Goal: Check status

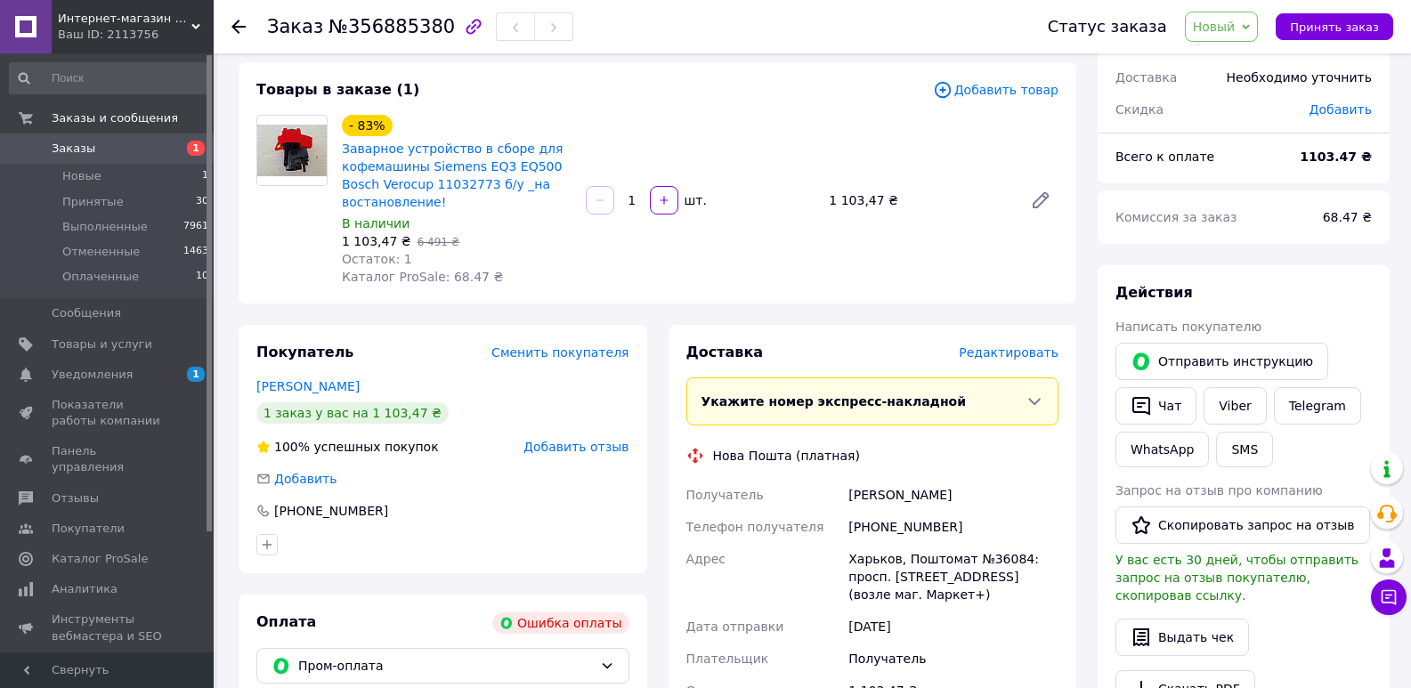
scroll to position [445, 0]
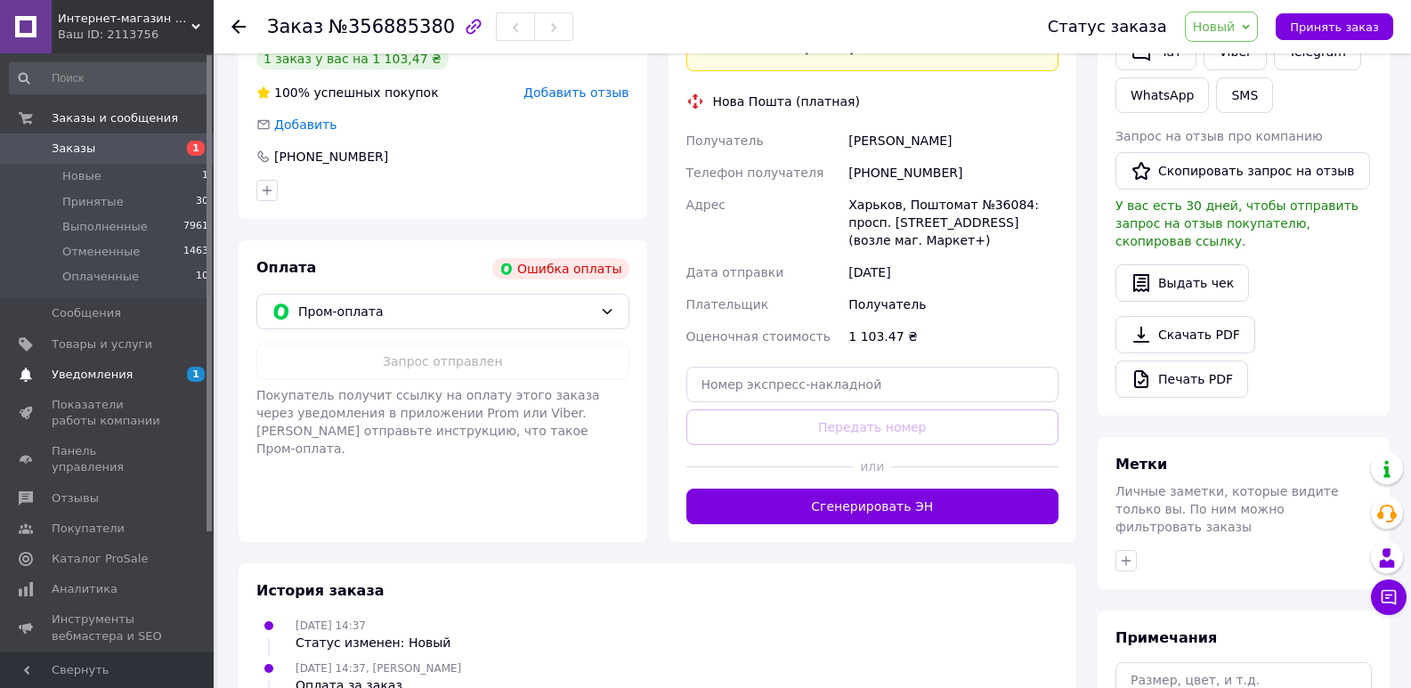
click at [116, 379] on span "Уведомления" at bounding box center [92, 375] width 81 height 16
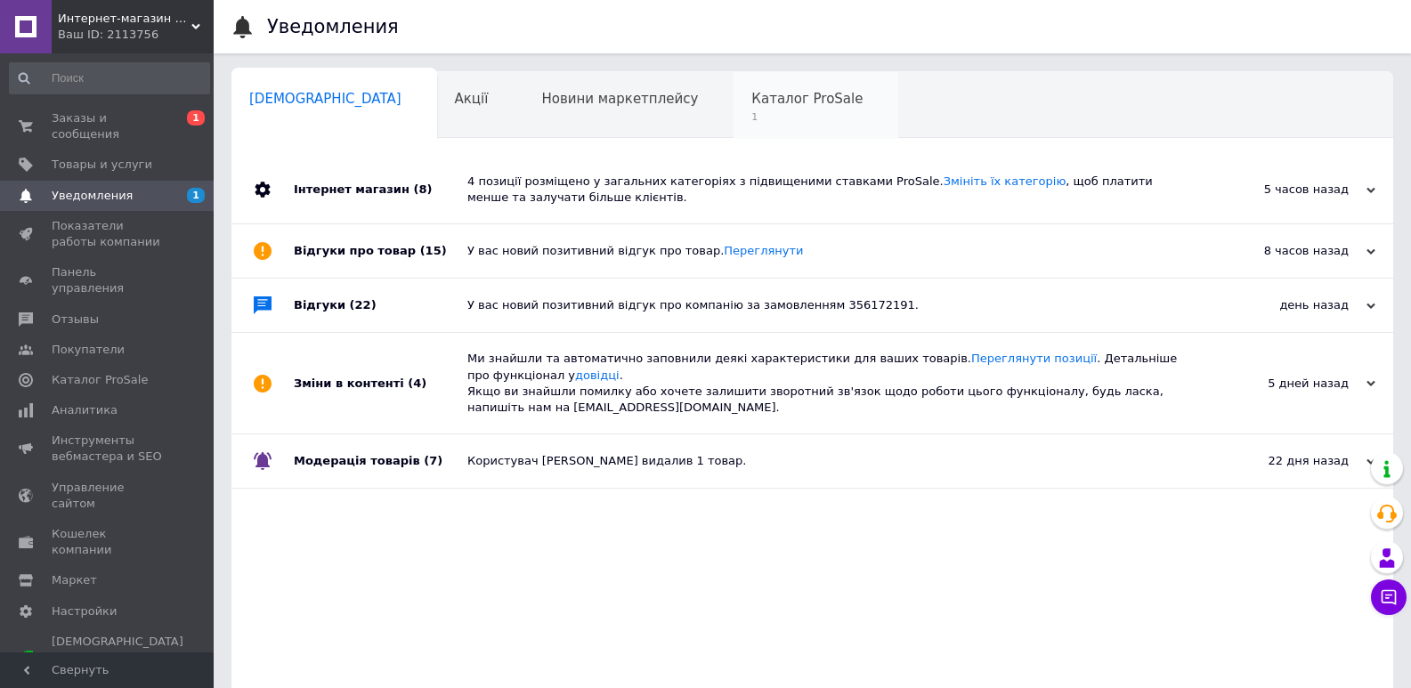
click at [734, 89] on div "Каталог ProSale 1" at bounding box center [816, 106] width 165 height 68
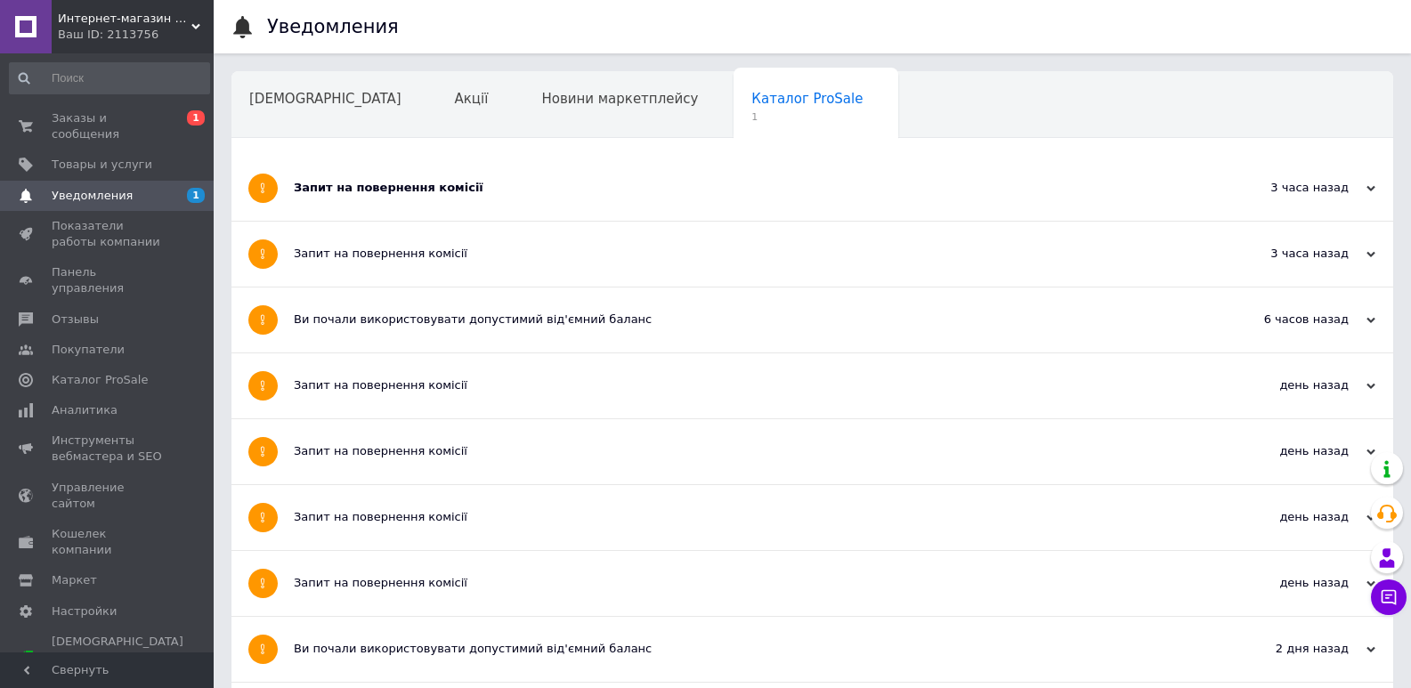
click at [398, 197] on div "Запит на повернення комісії" at bounding box center [746, 188] width 904 height 65
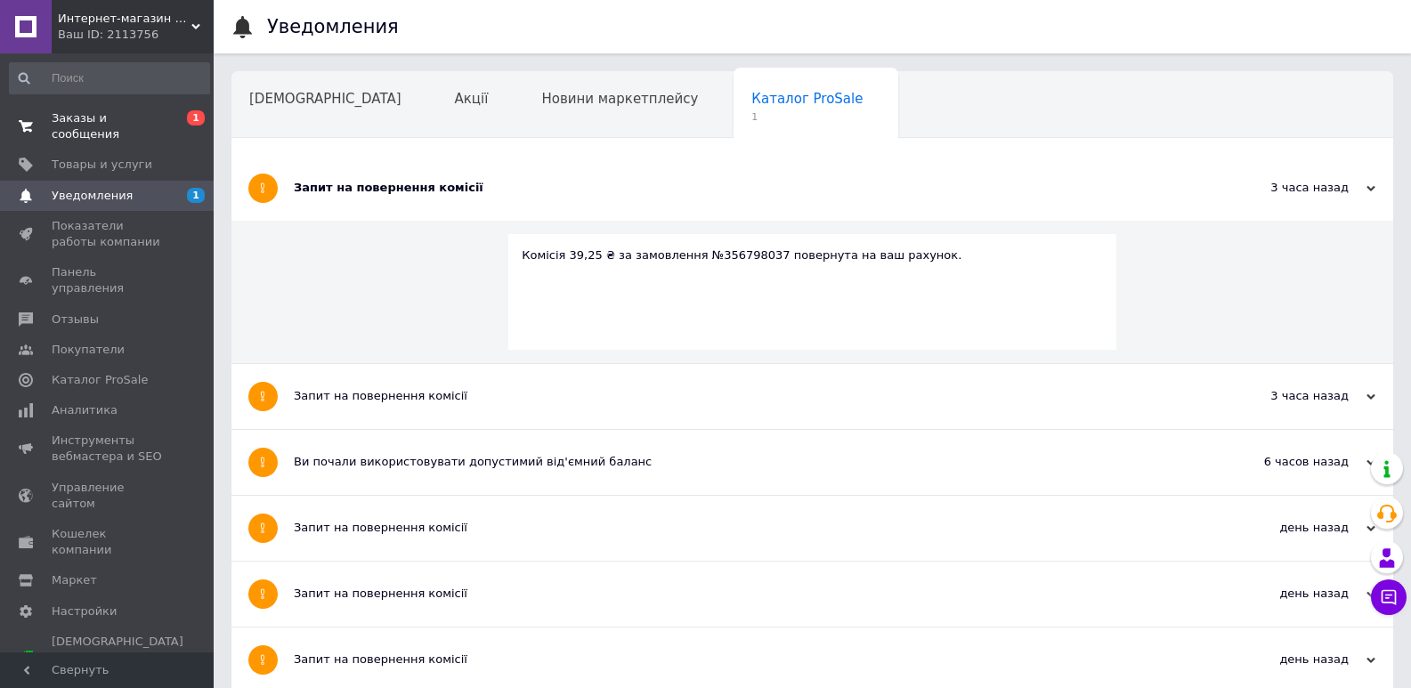
click at [146, 117] on span "Заказы и сообщения" at bounding box center [108, 126] width 113 height 32
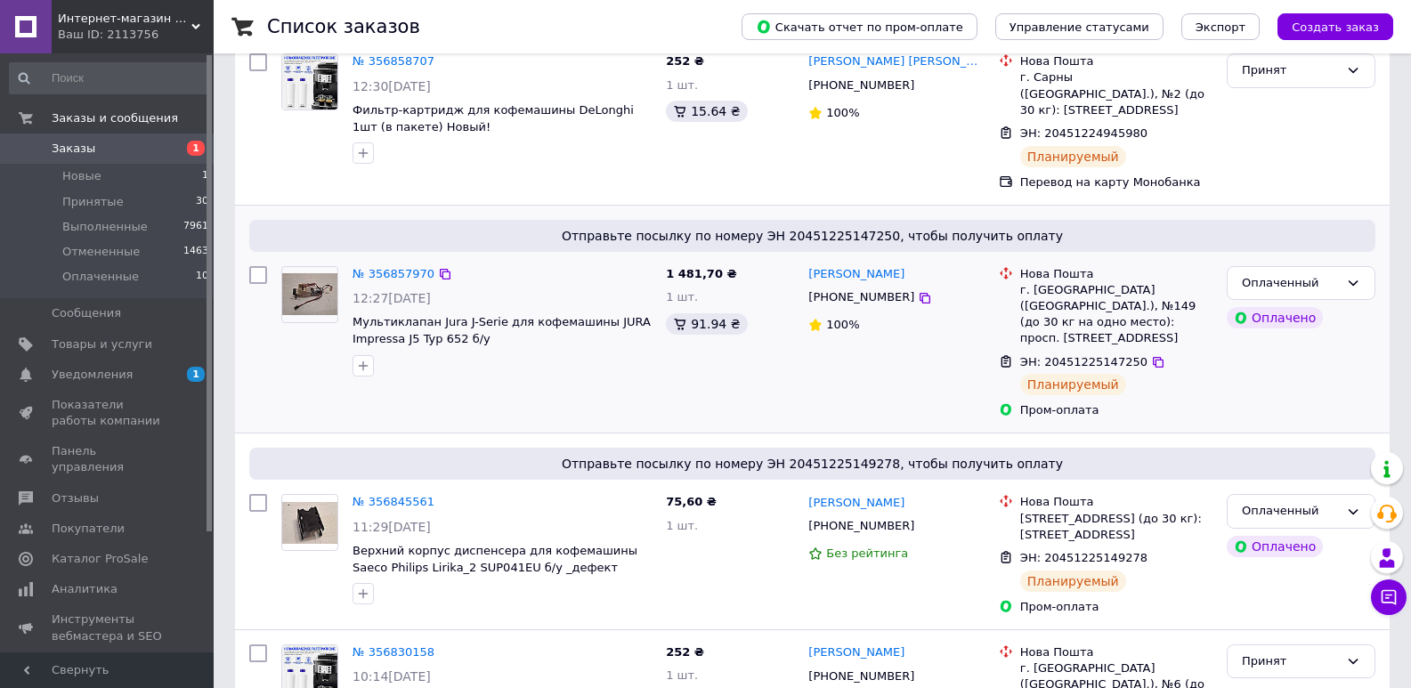
scroll to position [534, 0]
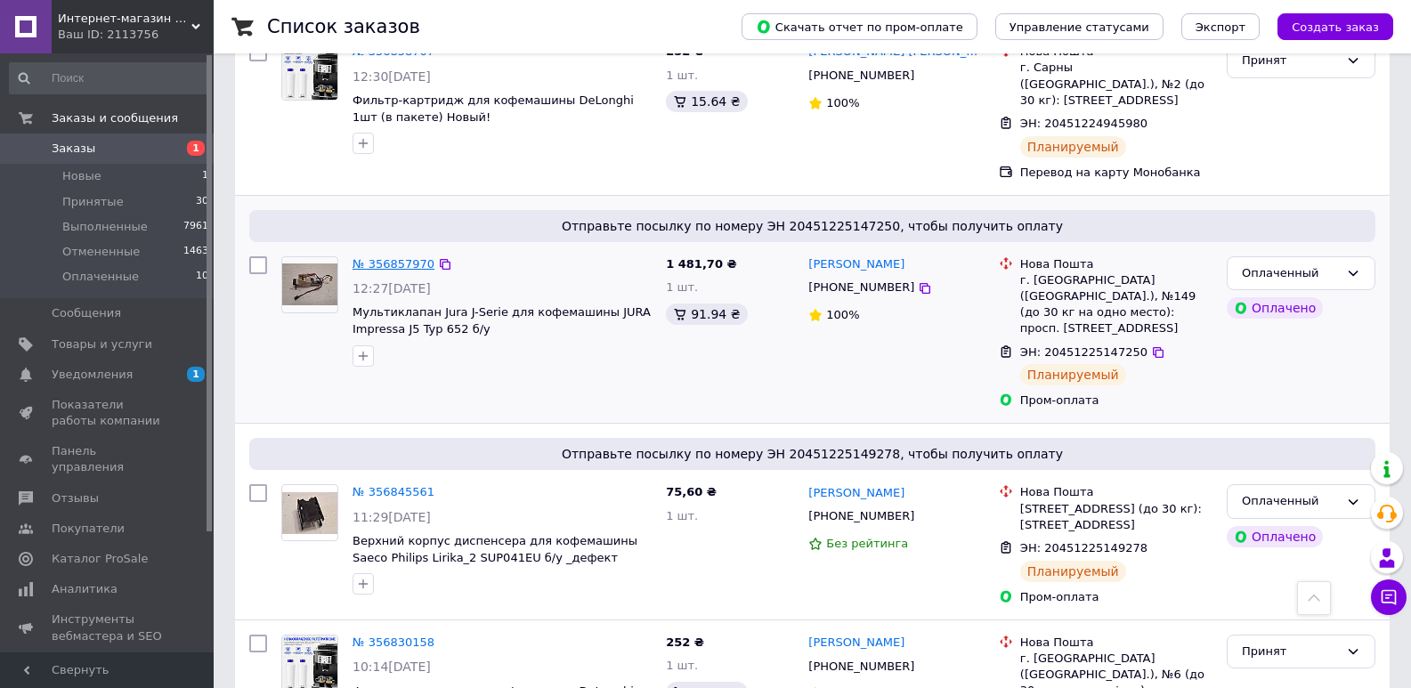
click at [377, 257] on link "№ 356857970" at bounding box center [394, 263] width 82 height 13
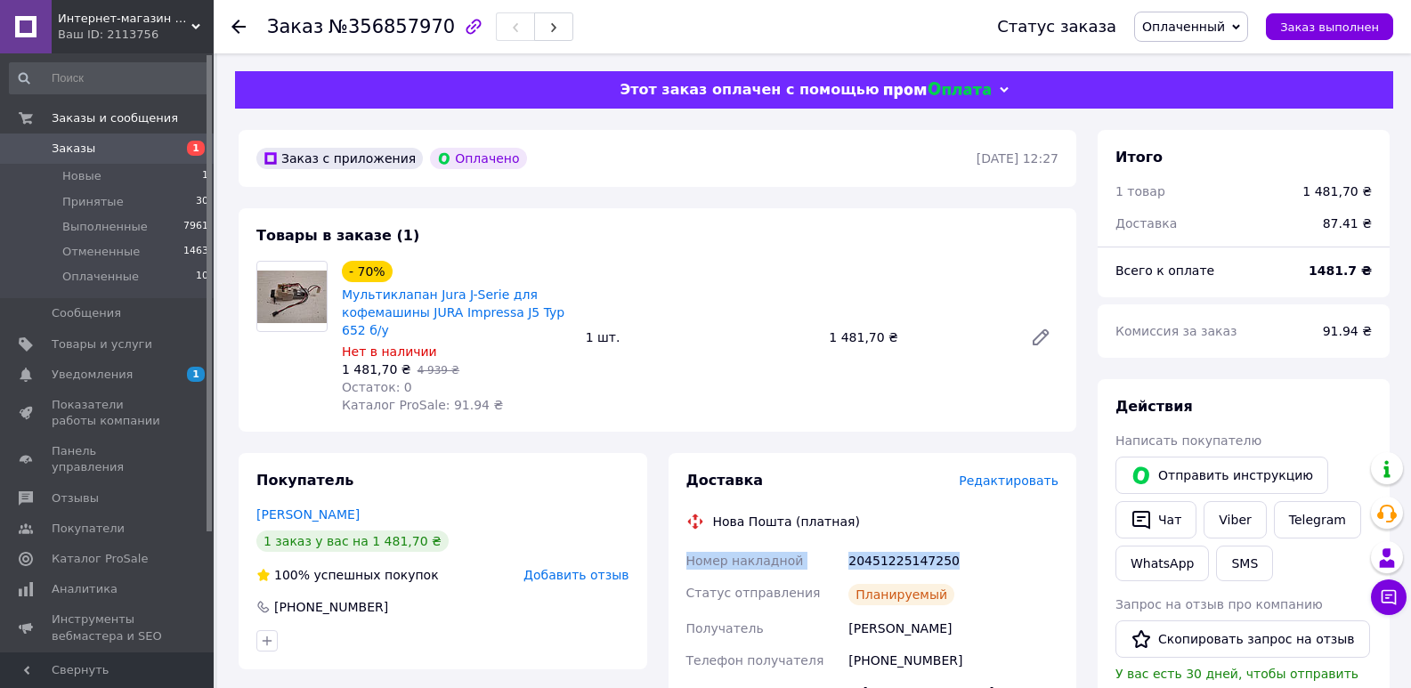
drag, startPoint x: 681, startPoint y: 564, endPoint x: 869, endPoint y: 656, distance: 209.0
copy div "Номер накладной 20451225147250"
